Goal: Navigation & Orientation: Find specific page/section

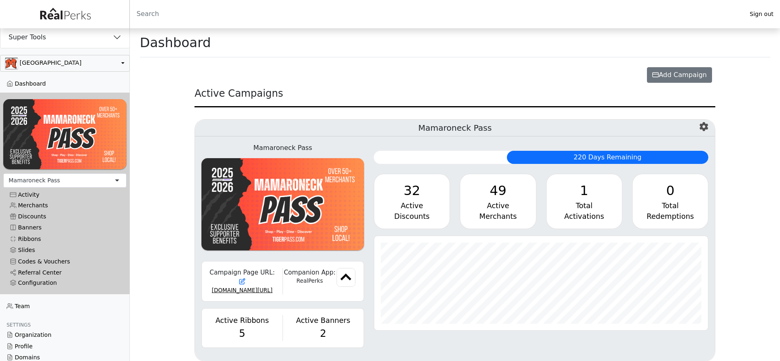
scroll to position [94, 334]
click at [62, 39] on button "Super Tools" at bounding box center [64, 37] width 129 height 21
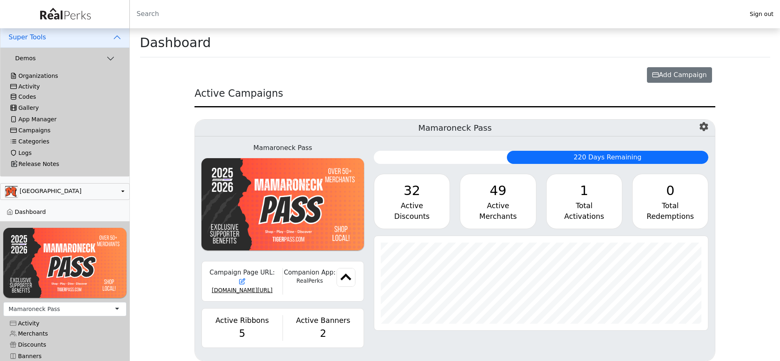
click at [34, 88] on div "Activity" at bounding box center [64, 86] width 109 height 7
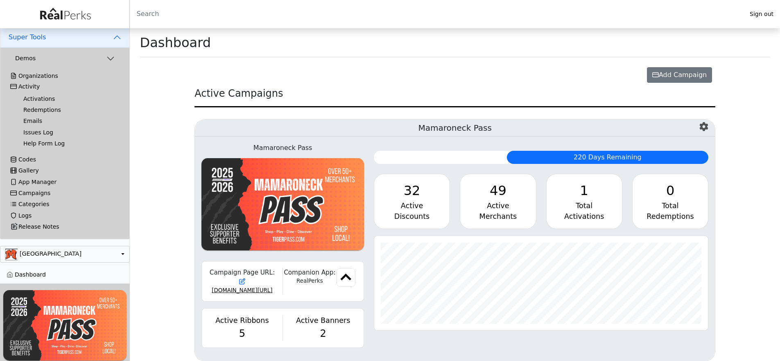
click at [34, 99] on link "Activations" at bounding box center [68, 98] width 103 height 11
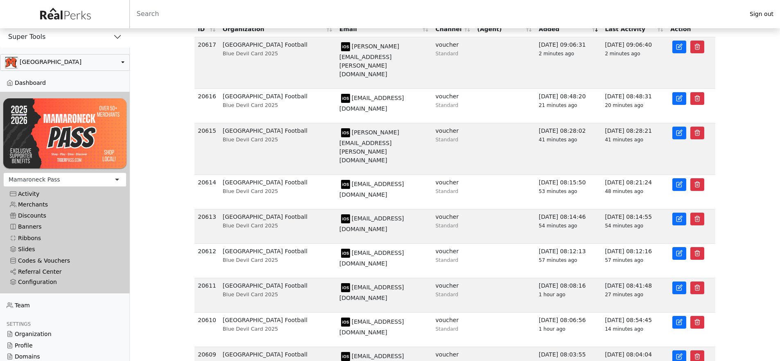
scroll to position [70, 0]
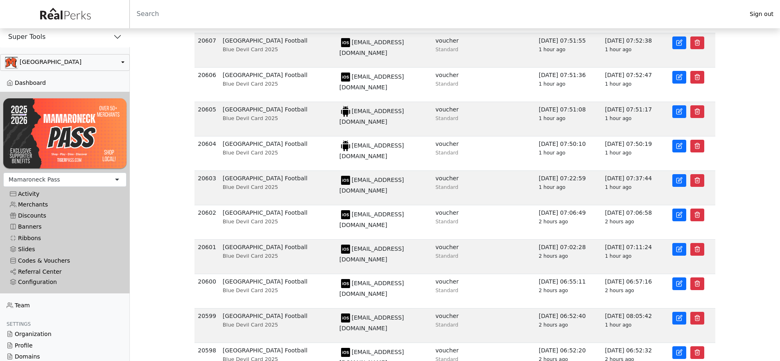
scroll to position [61, 0]
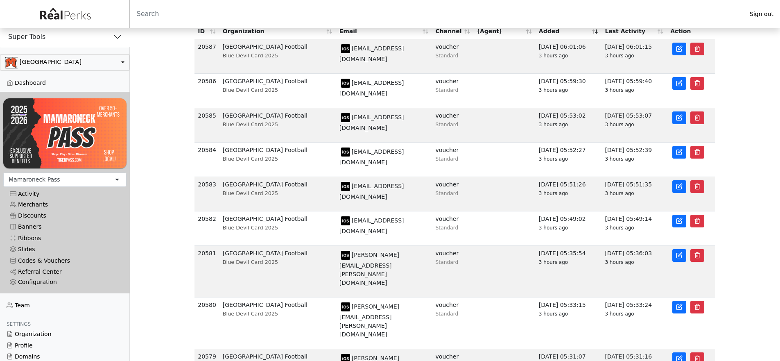
scroll to position [67, 0]
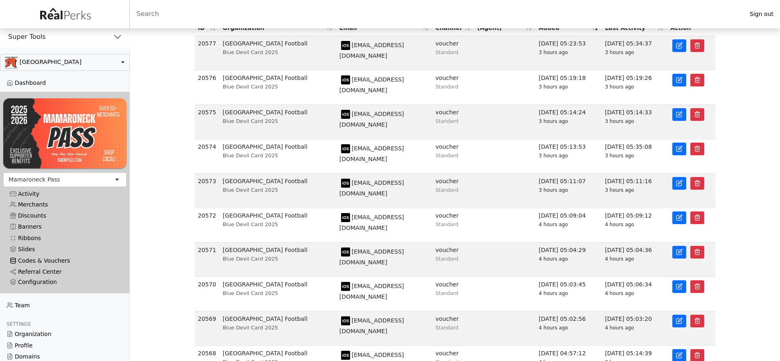
click at [59, 260] on link "Codes & Vouchers" at bounding box center [64, 260] width 123 height 11
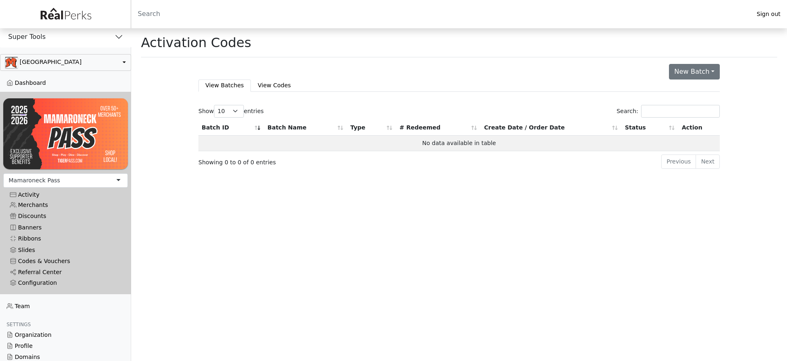
click at [59, 40] on button "Super Tools" at bounding box center [65, 36] width 131 height 21
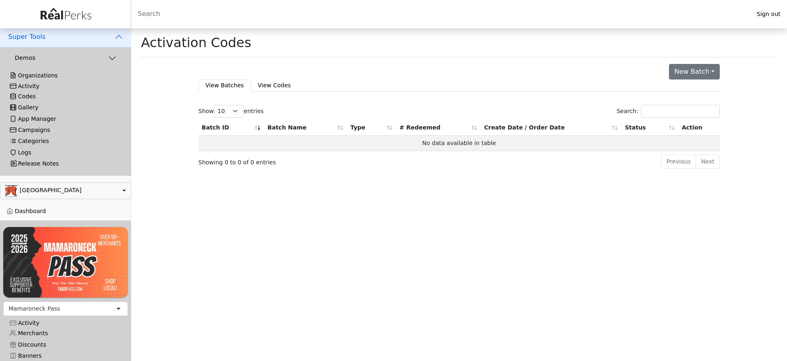
click at [34, 86] on div "Activity" at bounding box center [65, 86] width 111 height 7
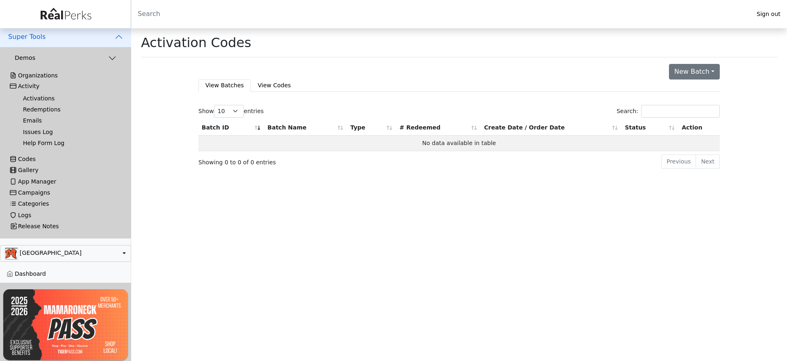
click at [34, 97] on link "Activations" at bounding box center [68, 98] width 105 height 11
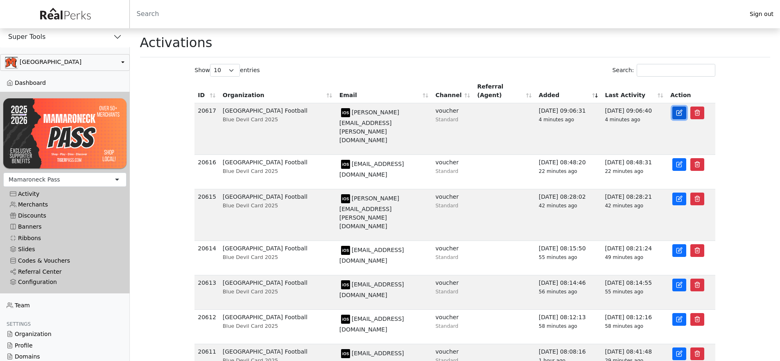
click at [683, 107] on link at bounding box center [680, 113] width 14 height 13
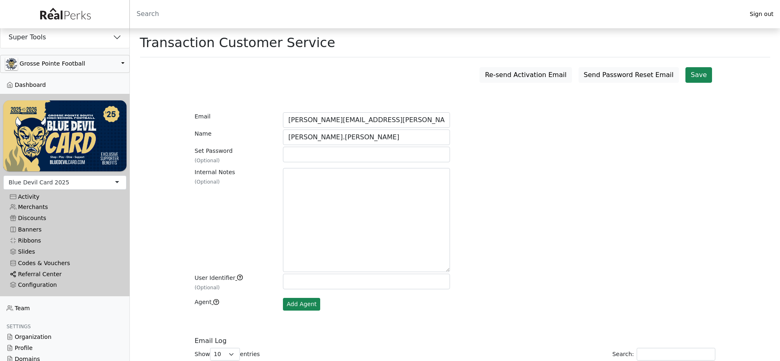
click at [41, 272] on link "Referral Center" at bounding box center [64, 274] width 123 height 11
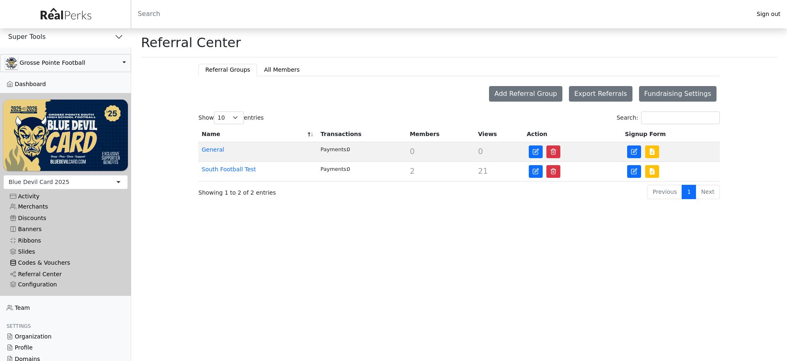
click at [44, 261] on link "Codes & Vouchers" at bounding box center [65, 262] width 125 height 11
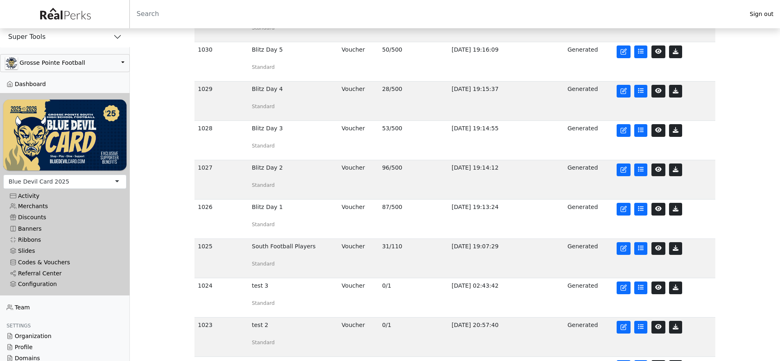
scroll to position [189, 0]
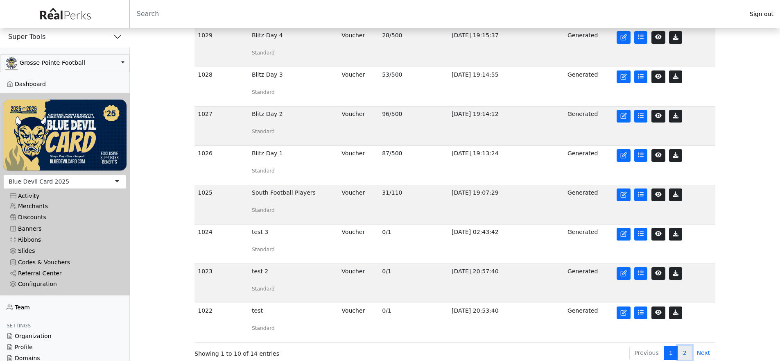
click at [680, 350] on link "2" at bounding box center [685, 353] width 14 height 14
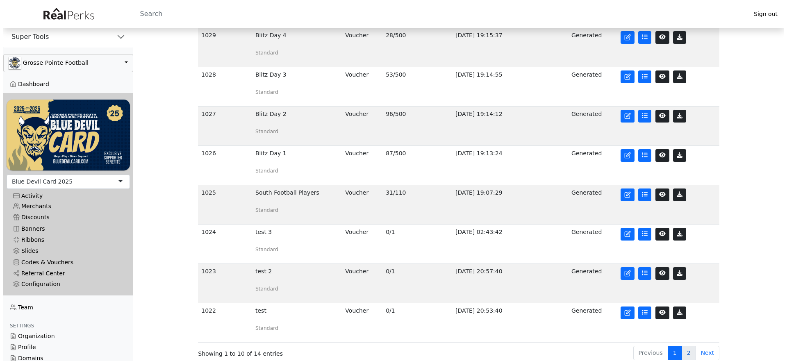
scroll to position [0, 0]
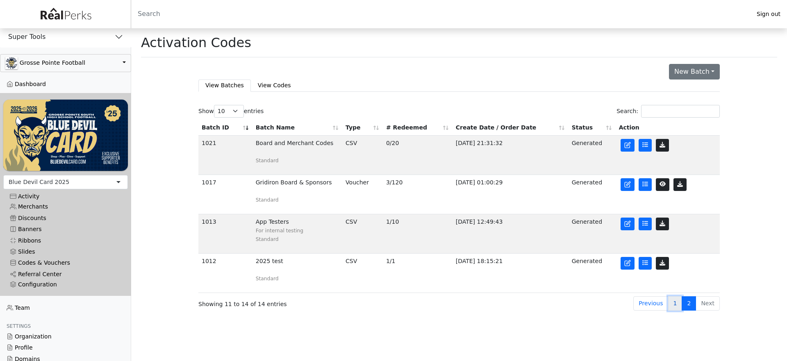
click at [678, 309] on link "1" at bounding box center [675, 303] width 14 height 14
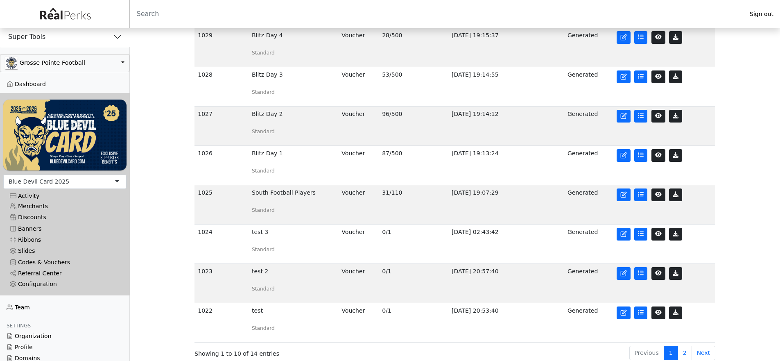
scroll to position [189, 0]
click at [185, 269] on div "New Batch Printable Vouchers Activation Codes CSV Peel & Scan View Batches View…" at bounding box center [455, 119] width 541 height 483
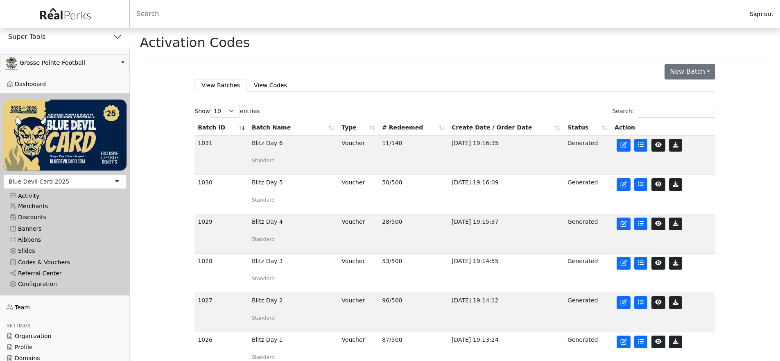
click at [176, 226] on main "Activation Codes Redemptions Log Date Merchant Name Discount H1 Discount H2 Act…" at bounding box center [455, 287] width 651 height 519
